Goal: Obtain resource: Obtain resource

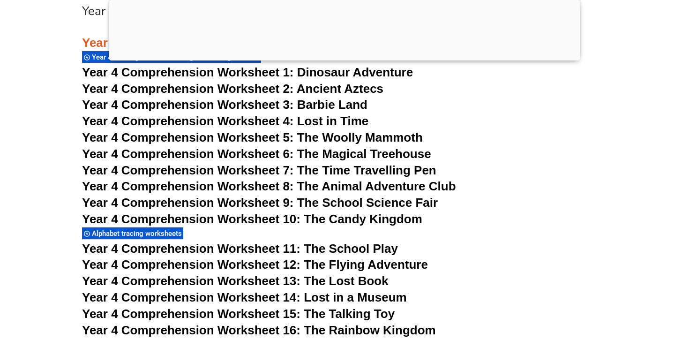
scroll to position [3612, 0]
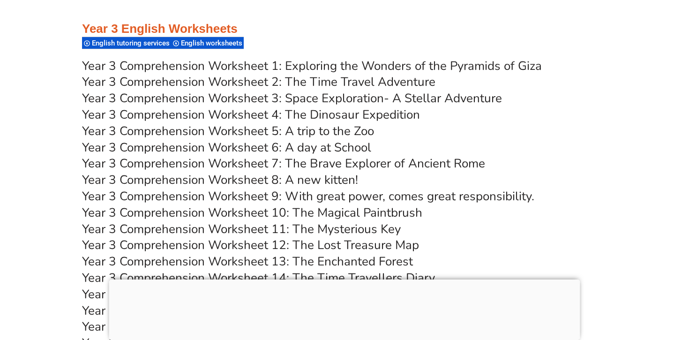
scroll to position [3254, 0]
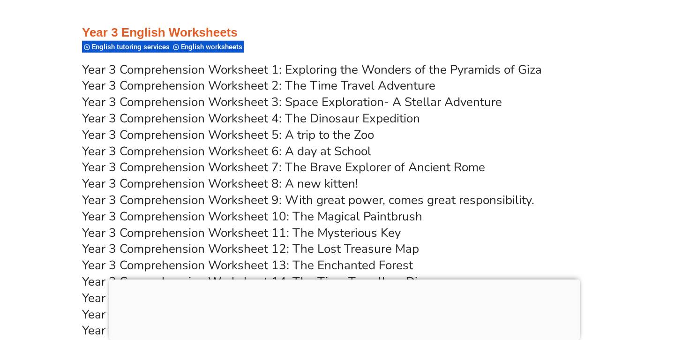
click at [440, 70] on link "Year 3 Comprehension Worksheet 1: Exploring the Wonders of the Pyramids of Giza" at bounding box center [312, 69] width 460 height 16
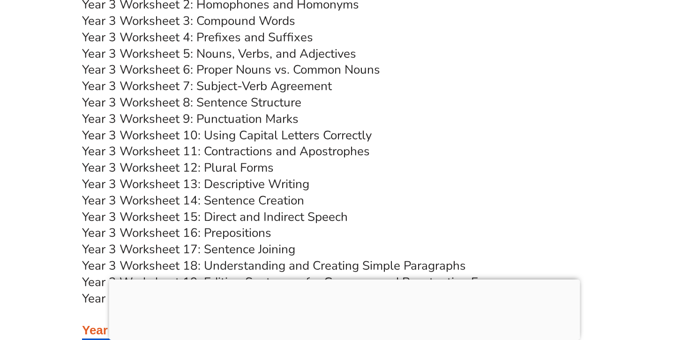
scroll to position [3659, 0]
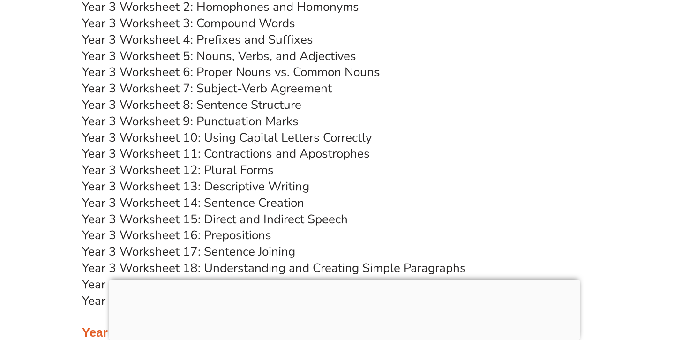
click at [272, 84] on link "Year 3 Worksheet 7: Subject-Verb Agreement" at bounding box center [207, 88] width 250 height 16
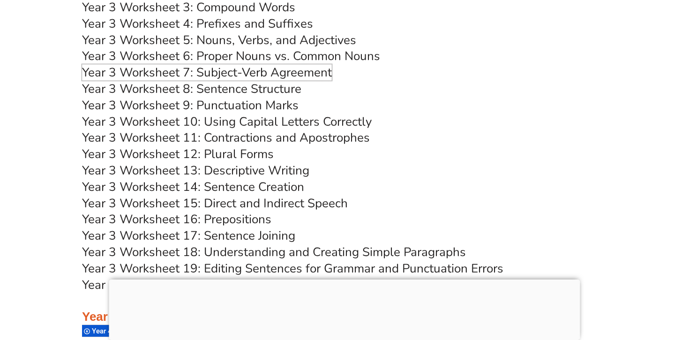
scroll to position [3676, 0]
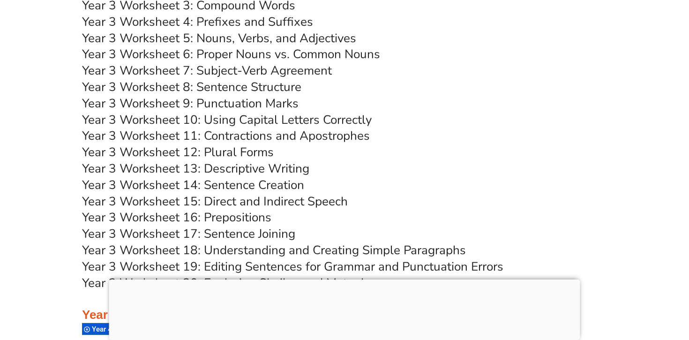
click at [238, 147] on link "Year 3 Worksheet 12: Plural Forms" at bounding box center [178, 152] width 192 height 16
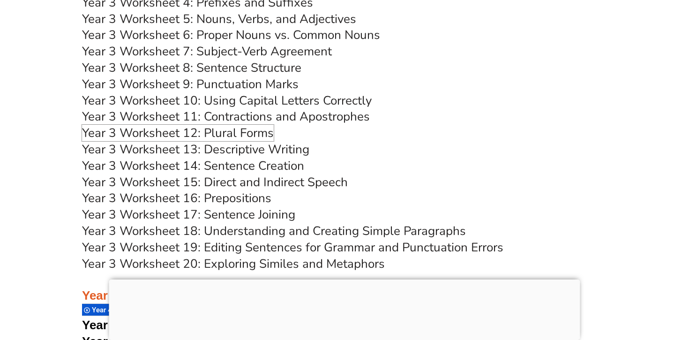
scroll to position [3699, 0]
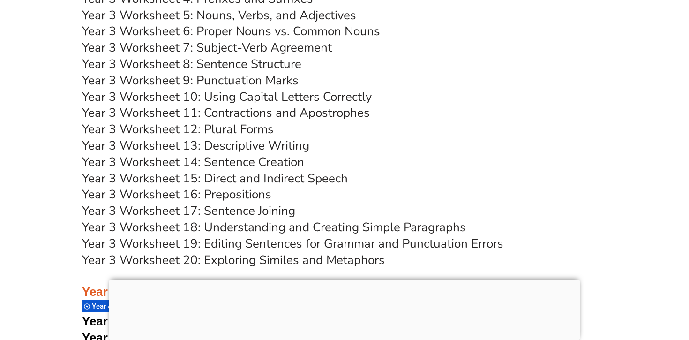
click at [231, 196] on link "Year 3 Worksheet 16: Prepositions" at bounding box center [176, 194] width 189 height 16
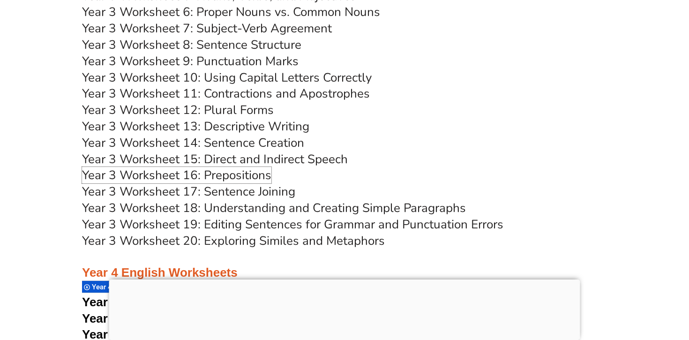
scroll to position [3722, 0]
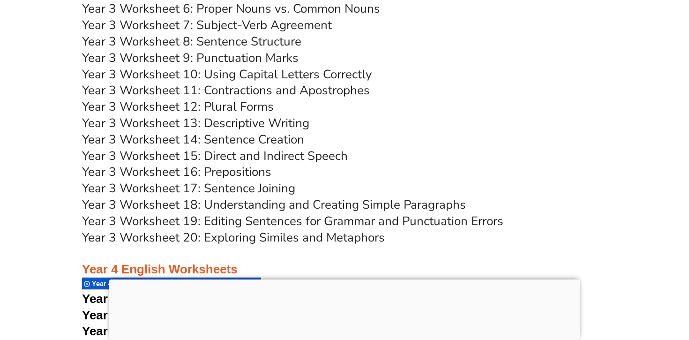
click at [331, 206] on link "Year 3 Worksheet 18: Understanding and Creating Simple Paragraphs" at bounding box center [274, 204] width 384 height 16
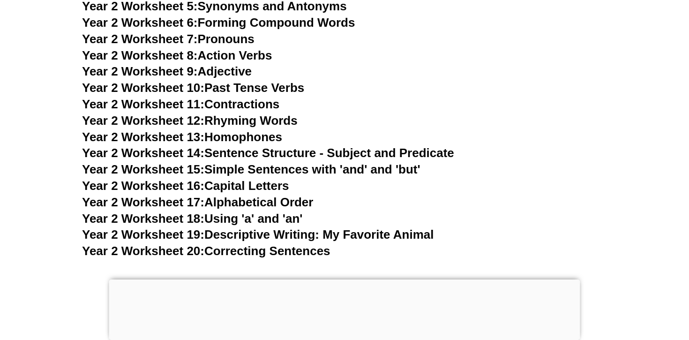
scroll to position [2862, 0]
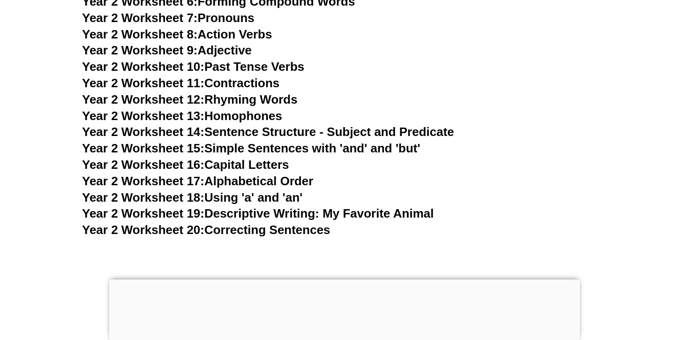
drag, startPoint x: 261, startPoint y: 198, endPoint x: 451, endPoint y: 9, distance: 268.4
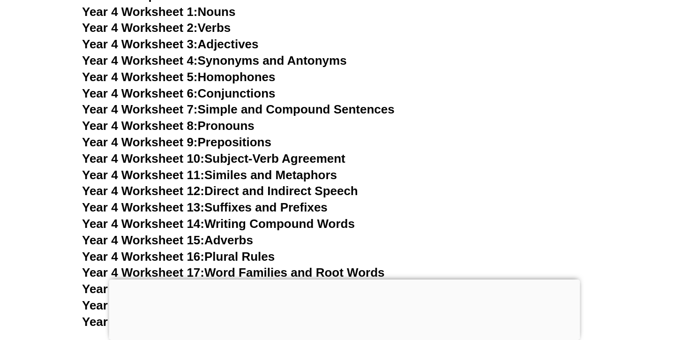
scroll to position [4347, 0]
click at [323, 156] on link "Year 4 Worksheet 10: Subject-Verb Agreement" at bounding box center [213, 159] width 263 height 14
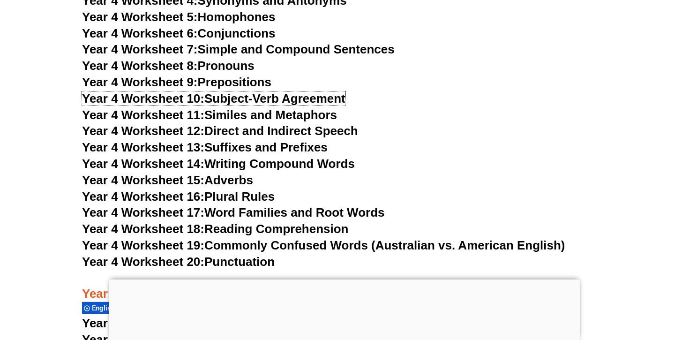
scroll to position [4425, 0]
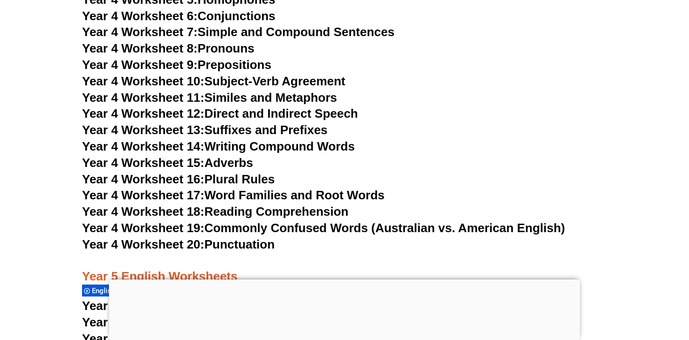
click at [233, 177] on link "Year 4 Worksheet 16: Plural Rules" at bounding box center [178, 179] width 193 height 14
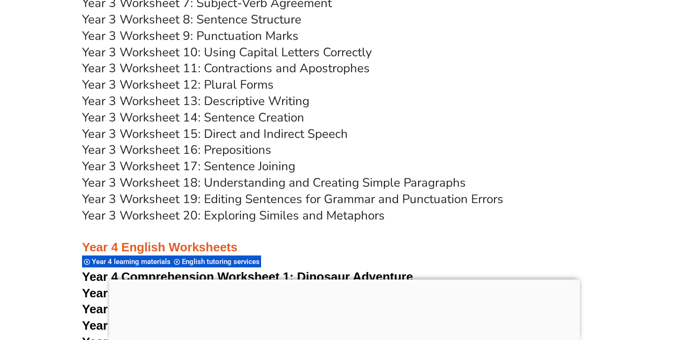
scroll to position [3730, 0]
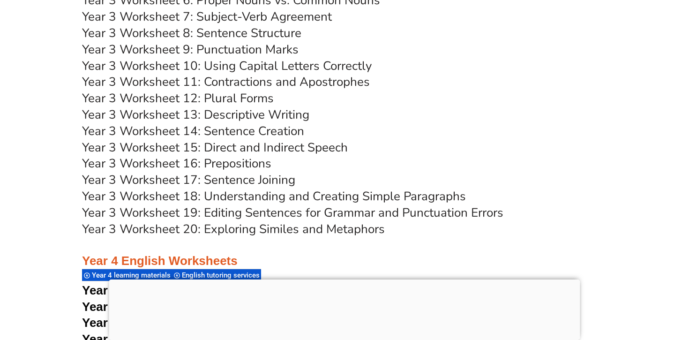
click at [350, 65] on link "Year 3 Worksheet 10: Using Capital Letters Correctly" at bounding box center [227, 66] width 290 height 16
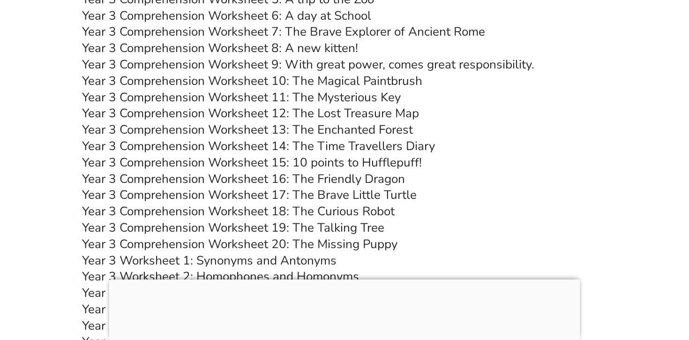
scroll to position [3402, 0]
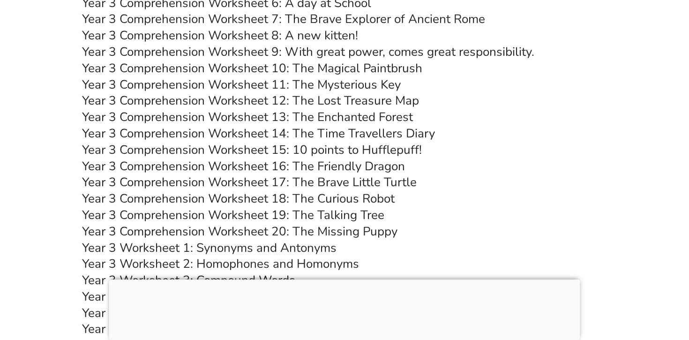
click at [386, 179] on link "Year 3 Comprehension Worksheet 17: The Brave Little Turtle" at bounding box center [249, 182] width 335 height 16
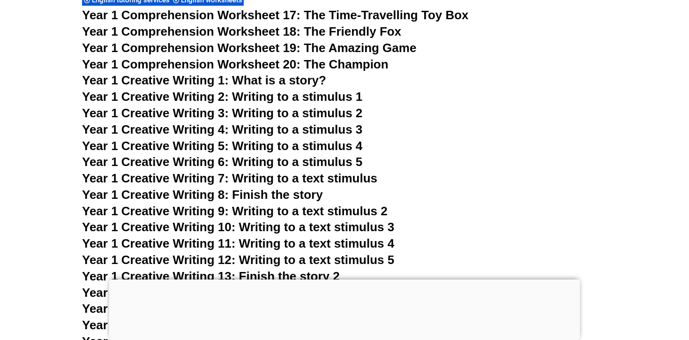
scroll to position [1441, 0]
